Goal: Information Seeking & Learning: Learn about a topic

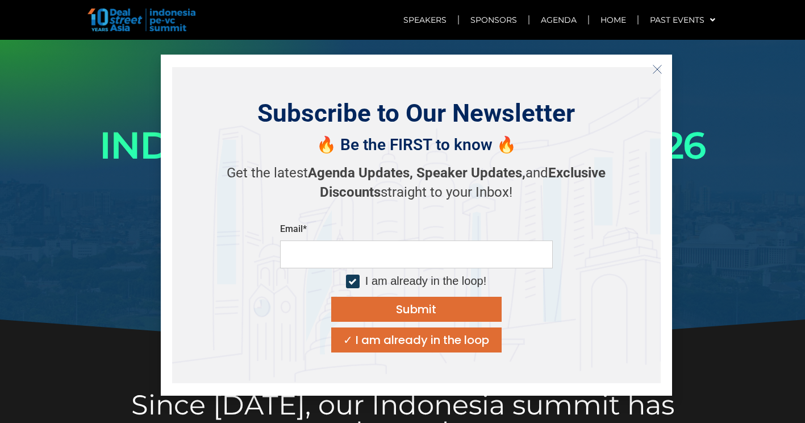
click at [656, 69] on line "Close" at bounding box center [657, 69] width 8 height 8
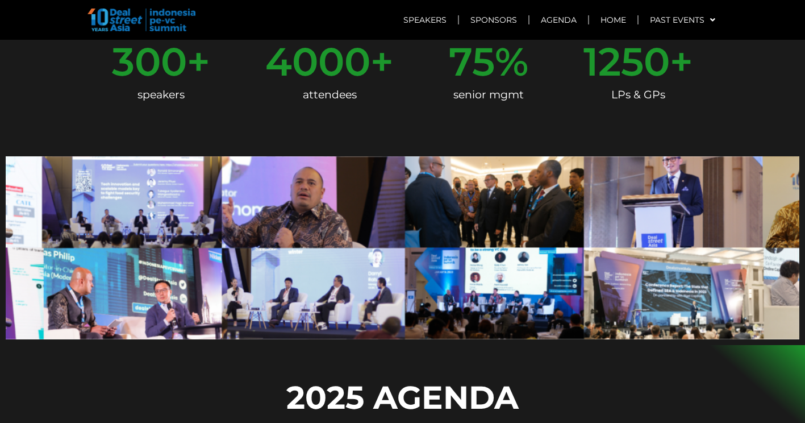
scroll to position [625, 0]
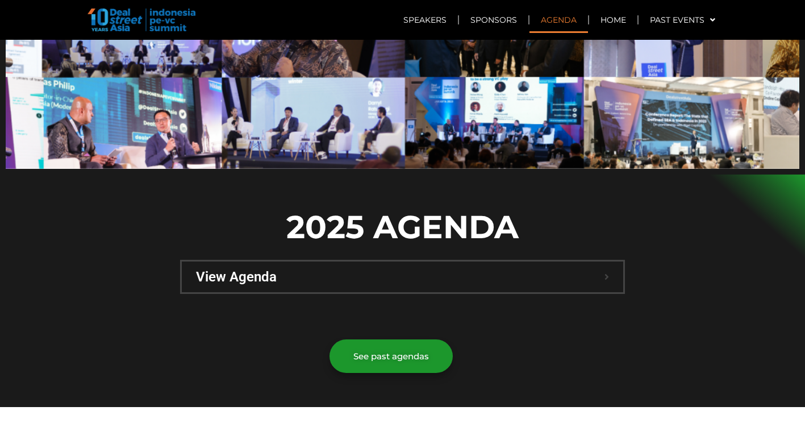
click at [260, 270] on span "View Agenda" at bounding box center [400, 277] width 408 height 14
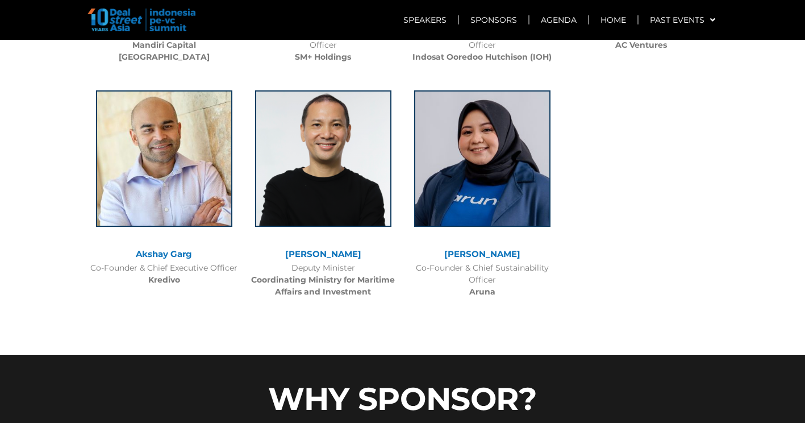
scroll to position [4548, 0]
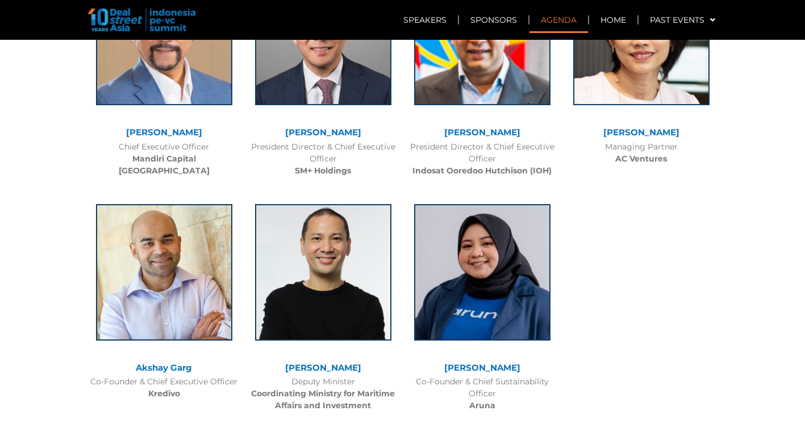
click at [564, 19] on link "Agenda" at bounding box center [558, 20] width 58 height 26
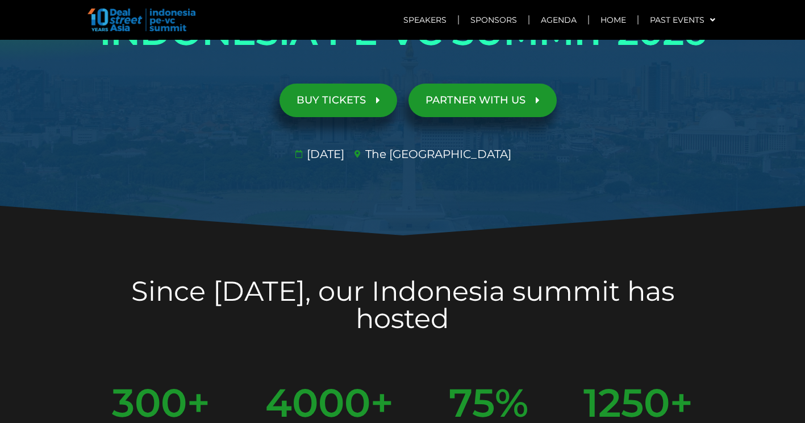
scroll to position [0, 0]
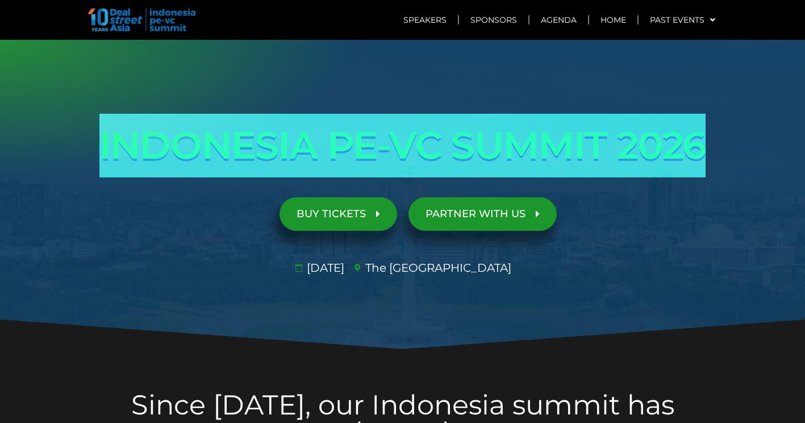
drag, startPoint x: 95, startPoint y: 146, endPoint x: 710, endPoint y: 148, distance: 615.6
click at [710, 148] on h1 "INDONESIA PE-VC SUMMIT 2026" at bounding box center [403, 146] width 636 height 64
drag, startPoint x: 710, startPoint y: 148, endPoint x: 687, endPoint y: 148, distance: 23.9
copy h1 "INDONESIA PE-VC SUMMIT 2026"
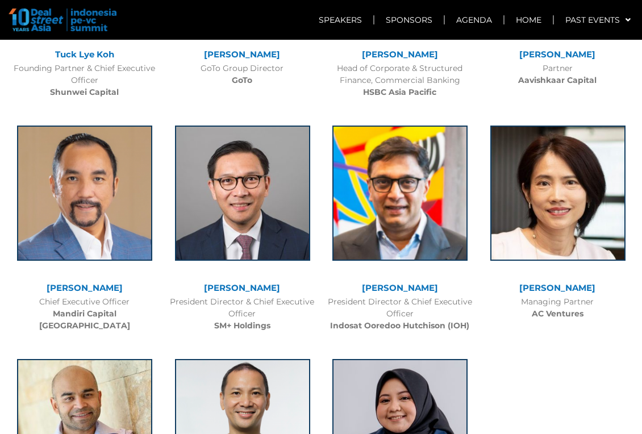
scroll to position [4154, 0]
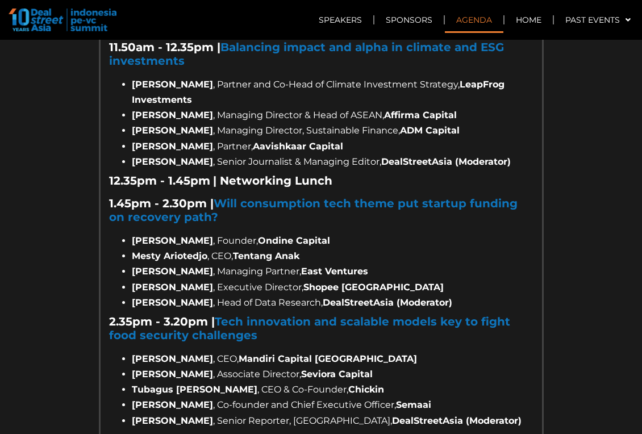
click at [479, 18] on link "Agenda" at bounding box center [474, 20] width 58 height 26
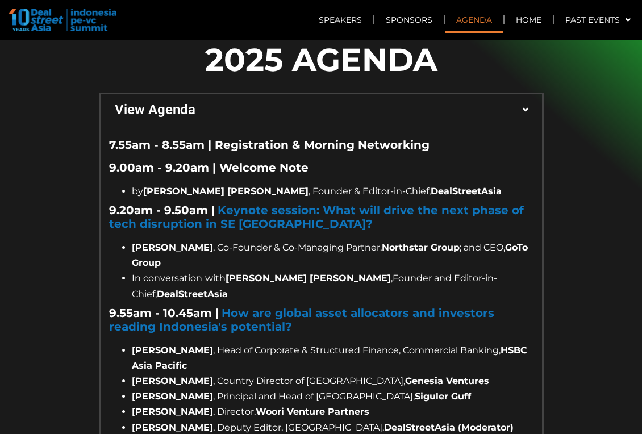
scroll to position [760, 0]
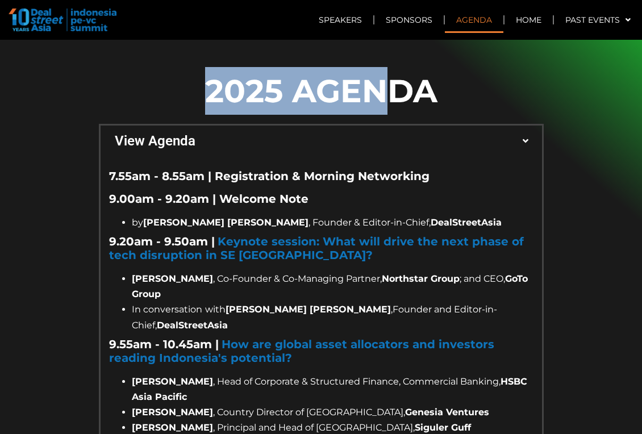
drag, startPoint x: 202, startPoint y: 66, endPoint x: 397, endPoint y: 68, distance: 194.8
click at [397, 68] on p "2025 AGENDA" at bounding box center [321, 91] width 445 height 48
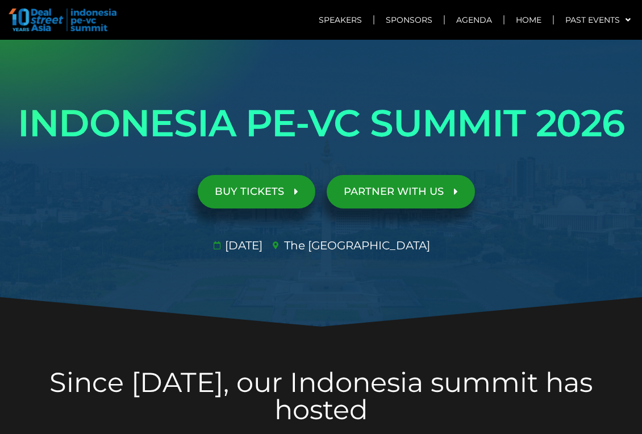
scroll to position [0, 0]
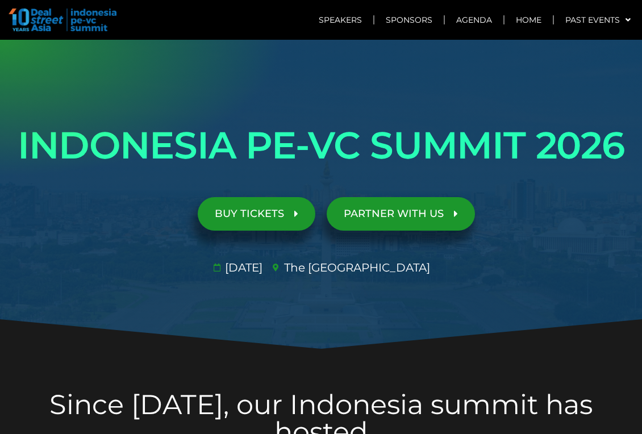
click at [296, 216] on icon at bounding box center [296, 213] width 4 height 10
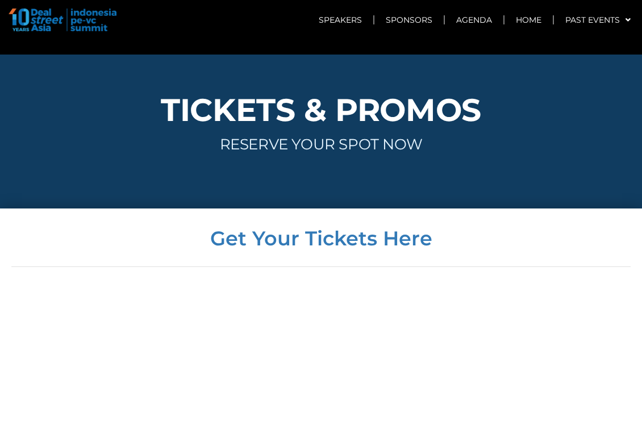
scroll to position [5981, 0]
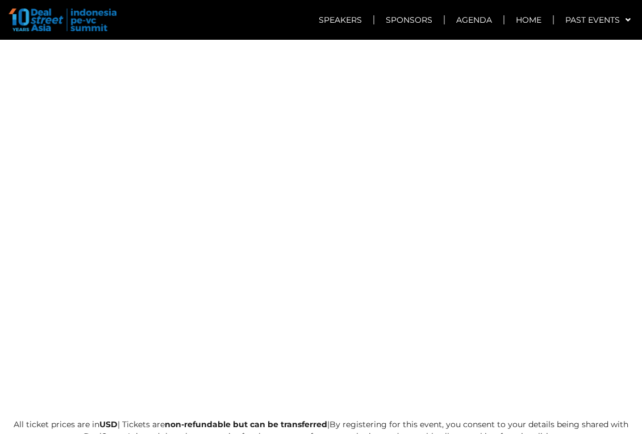
click at [583, 245] on div at bounding box center [320, 234] width 619 height 348
click at [477, 23] on link "Agenda" at bounding box center [474, 20] width 58 height 26
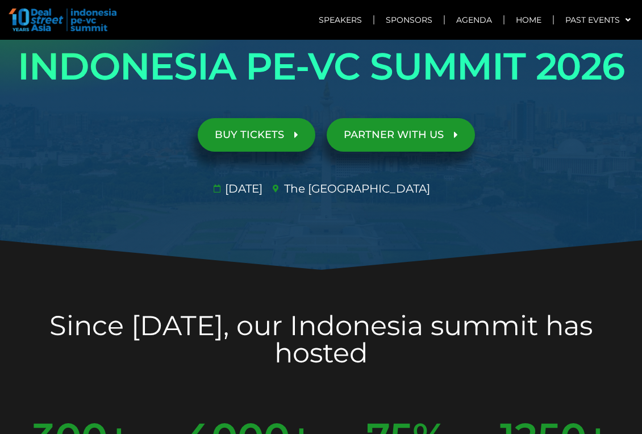
scroll to position [0, 0]
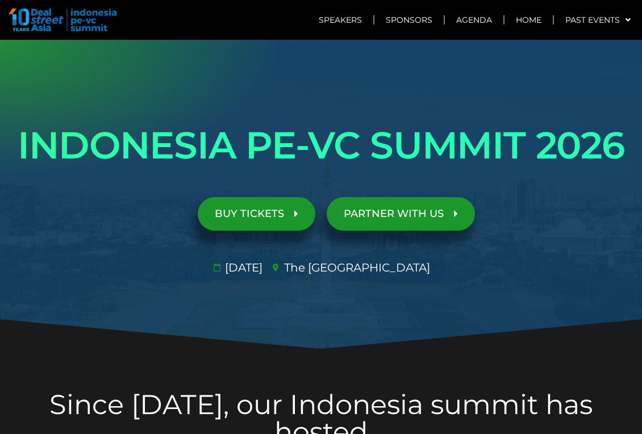
click at [451, 214] on span "PARTNER WITH US" at bounding box center [401, 213] width 114 height 11
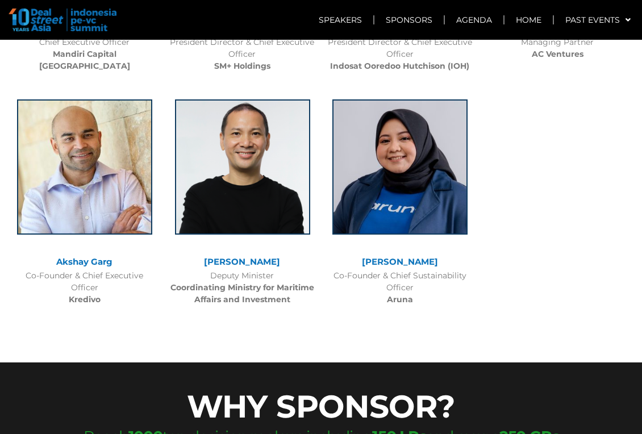
scroll to position [4937, 0]
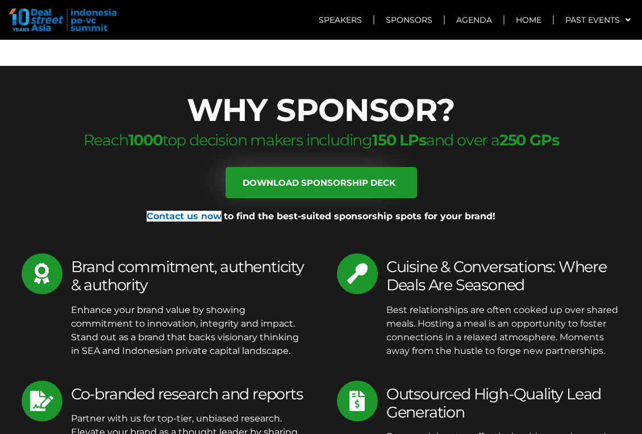
click at [570, 140] on div "WHY SPONSOR? Reach 1000 top decision makers including 150 LPs and over a 250 GP…" at bounding box center [321, 301] width 642 height 424
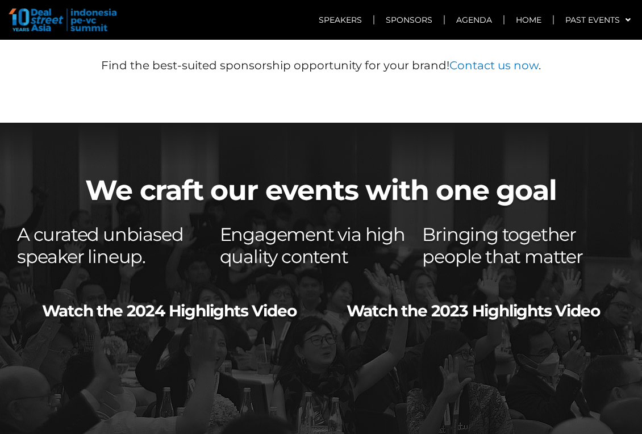
scroll to position [8231, 0]
